Goal: Find contact information: Find contact information

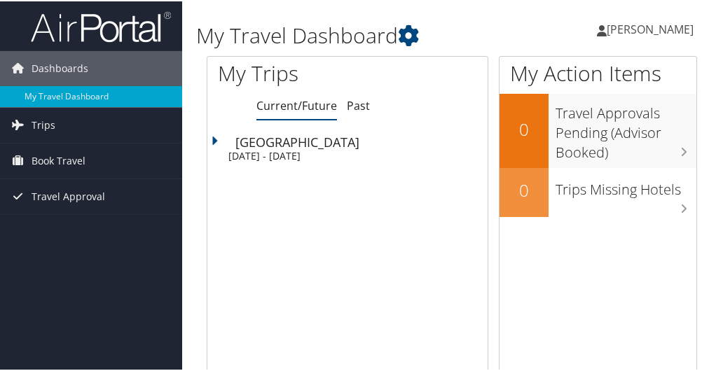
click at [674, 25] on span "Yonel Aris" at bounding box center [650, 27] width 87 height 15
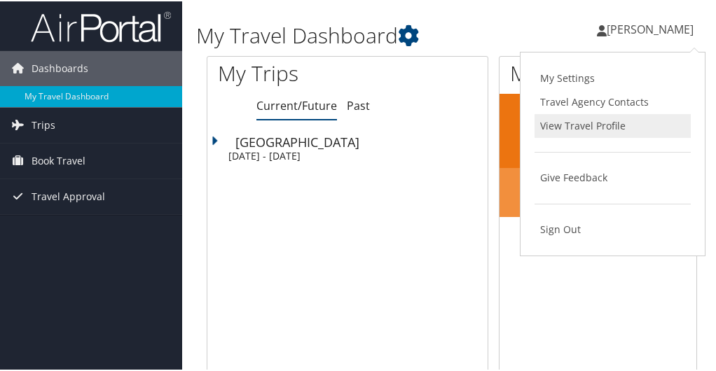
click at [573, 125] on link "View Travel Profile" at bounding box center [612, 125] width 156 height 24
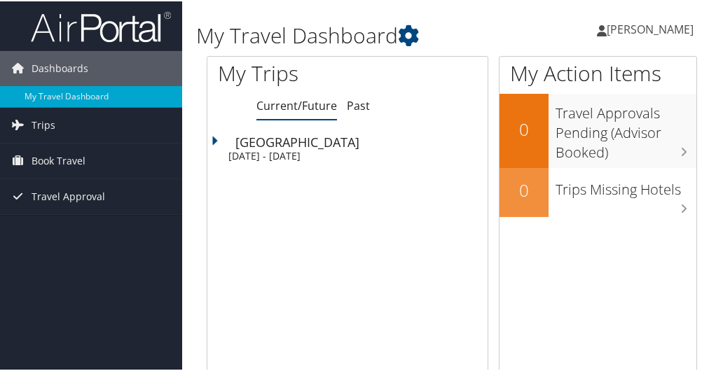
click at [653, 28] on span "Yonel Aris" at bounding box center [650, 27] width 87 height 15
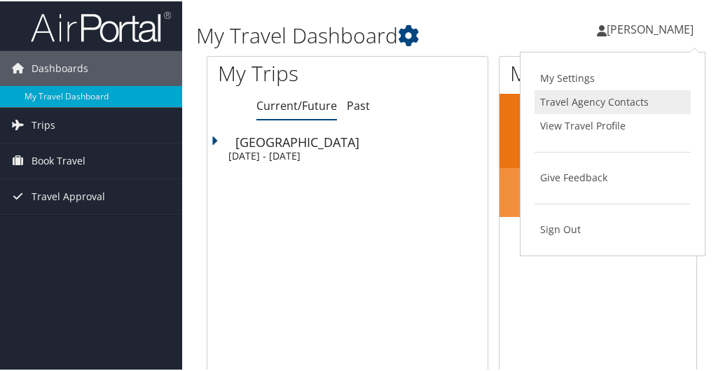
click at [593, 92] on link "Travel Agency Contacts" at bounding box center [612, 101] width 156 height 24
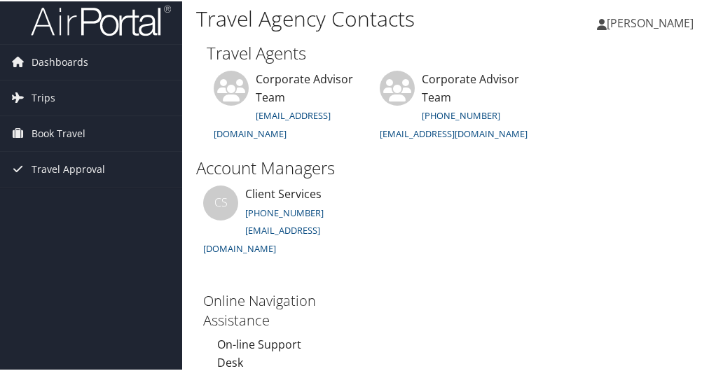
scroll to position [43, 0]
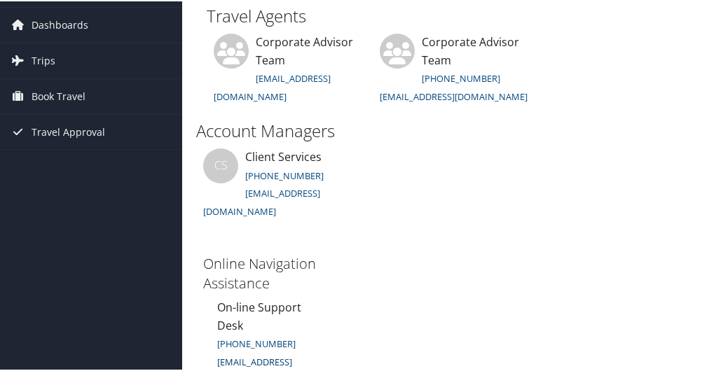
click at [247, 354] on small "onlinesupport@cbtravel.com" at bounding box center [254, 369] width 75 height 31
click at [292, 354] on small "onlinesupport@cbtravel.com" at bounding box center [254, 369] width 75 height 31
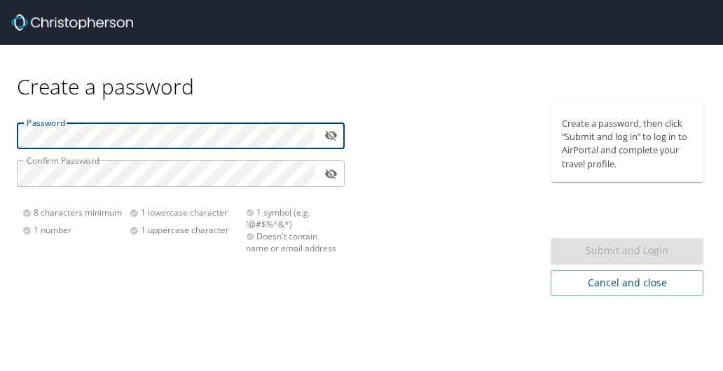
click at [425, 136] on div at bounding box center [451, 198] width 181 height 196
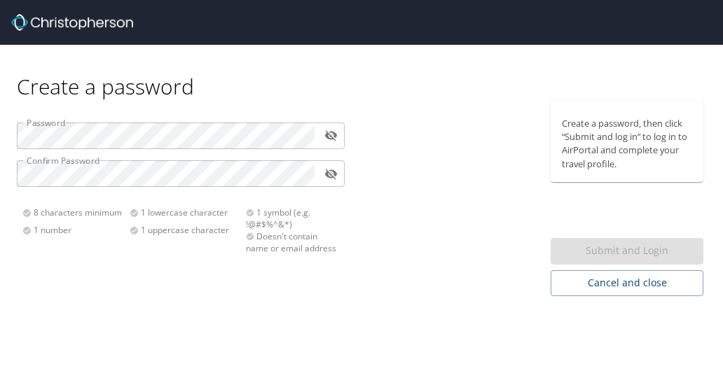
click at [66, 26] on img at bounding box center [72, 22] width 122 height 17
click at [68, 24] on img at bounding box center [72, 22] width 122 height 17
